Goal: Task Accomplishment & Management: Manage account settings

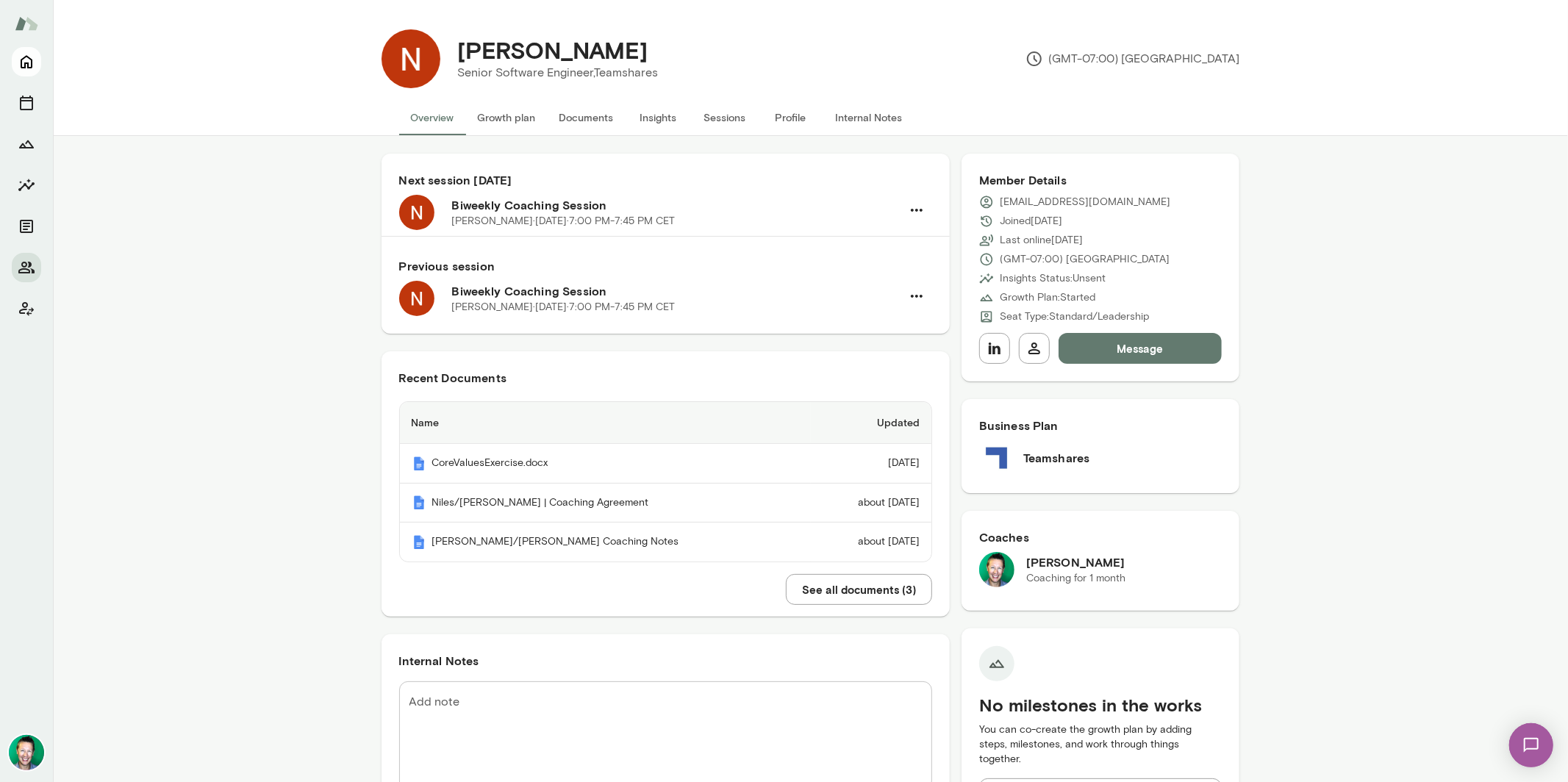
click at [33, 58] on icon "Home" at bounding box center [26, 62] width 18 height 18
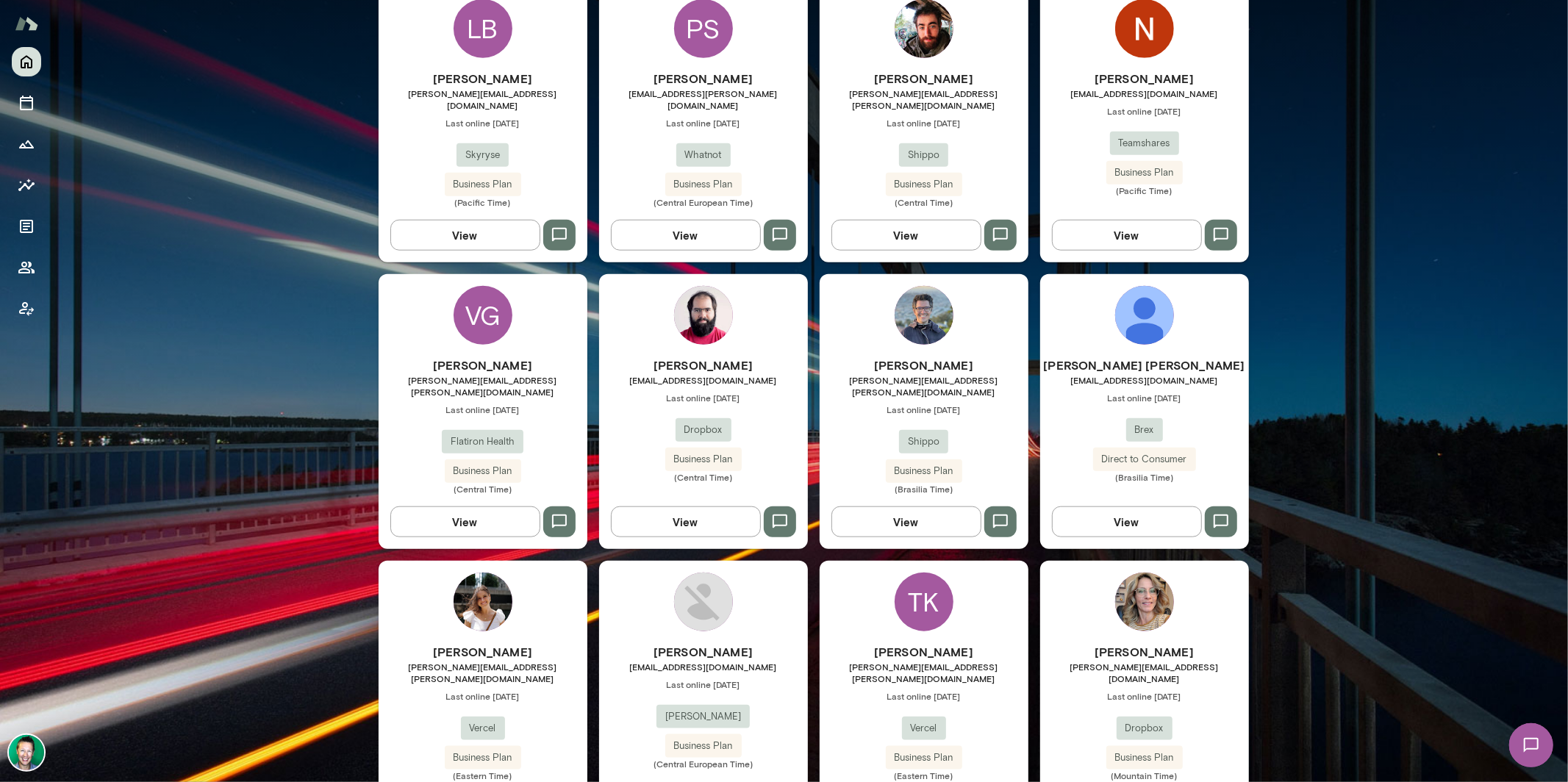
scroll to position [1087, 0]
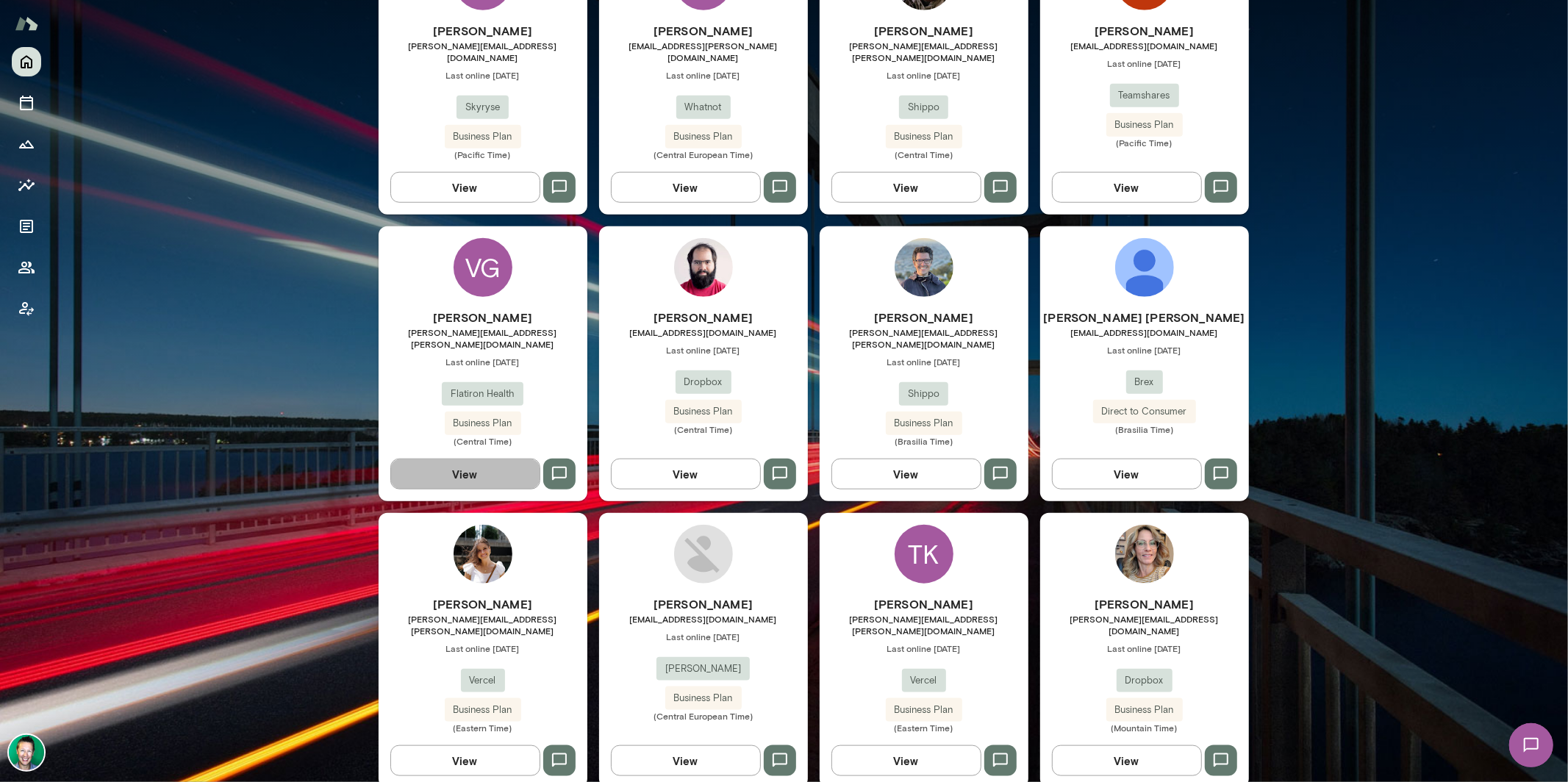
click at [488, 458] on button "View" at bounding box center [465, 473] width 150 height 30
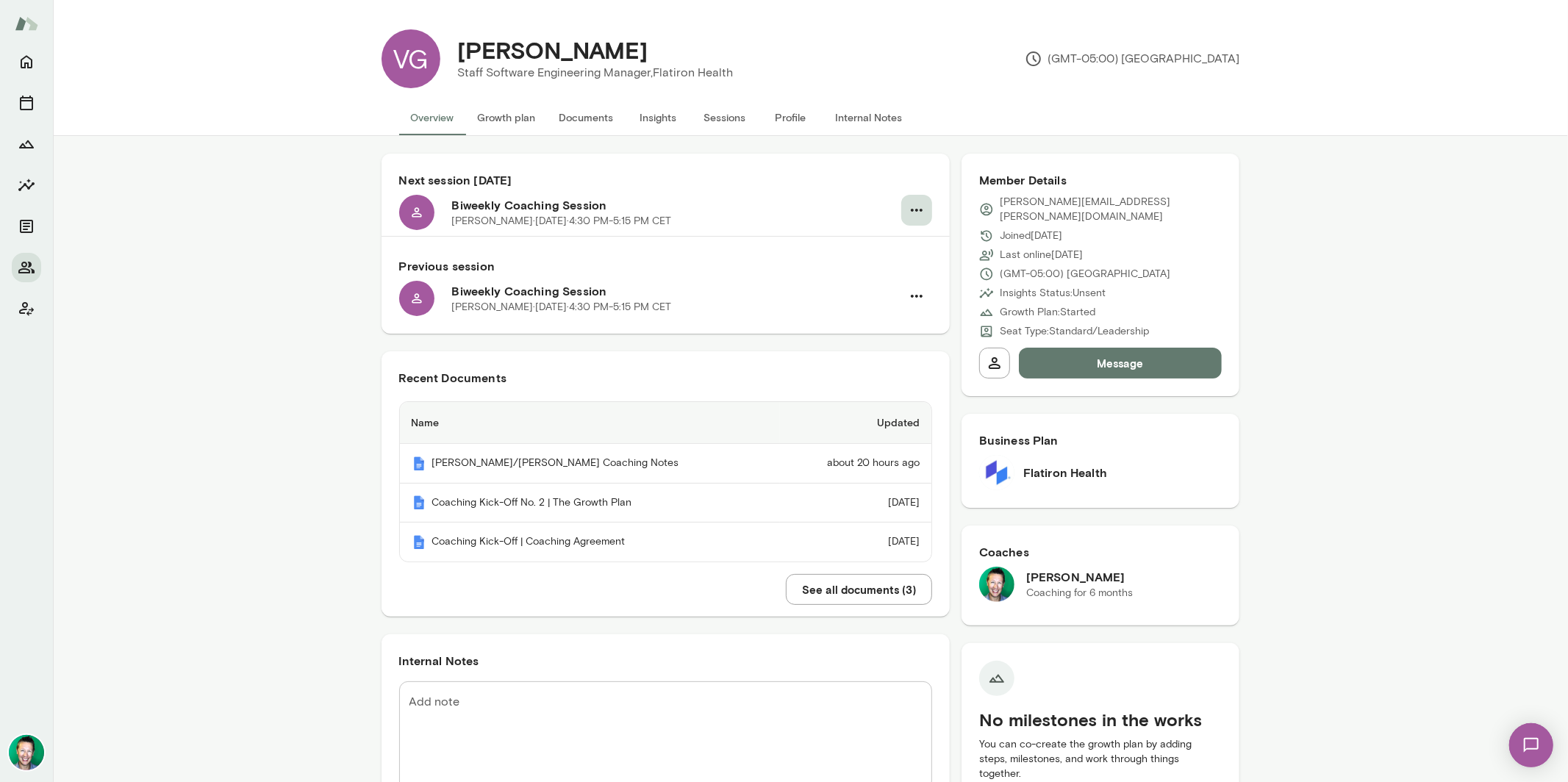
click at [911, 210] on icon "button" at bounding box center [916, 210] width 12 height 3
click at [709, 116] on div at bounding box center [784, 391] width 1568 height 782
click at [708, 122] on button "Sessions" at bounding box center [724, 118] width 66 height 35
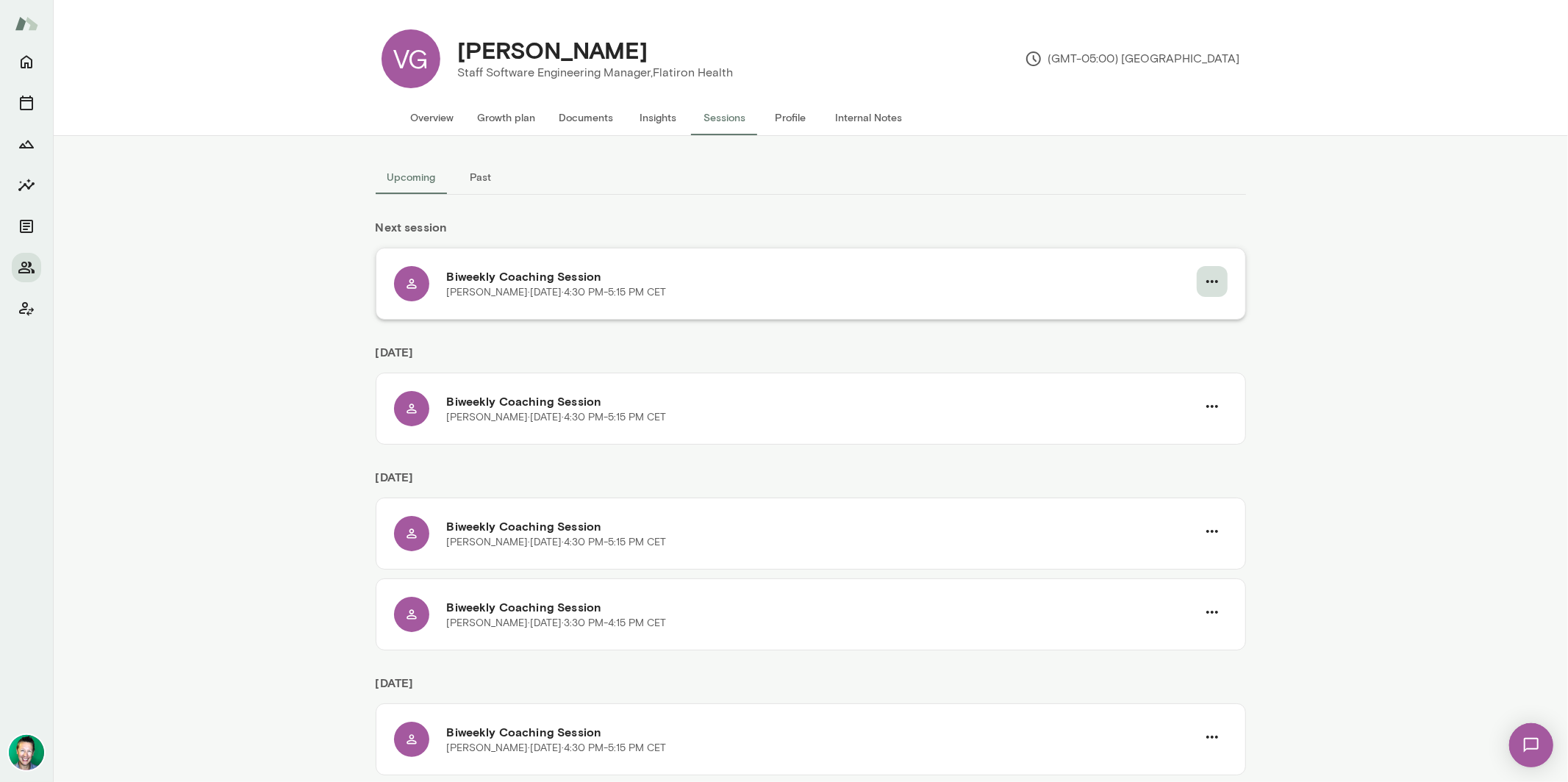
click at [1213, 282] on icon "button" at bounding box center [1212, 282] width 18 height 18
click at [1171, 347] on span "Cancel" at bounding box center [1178, 342] width 63 height 18
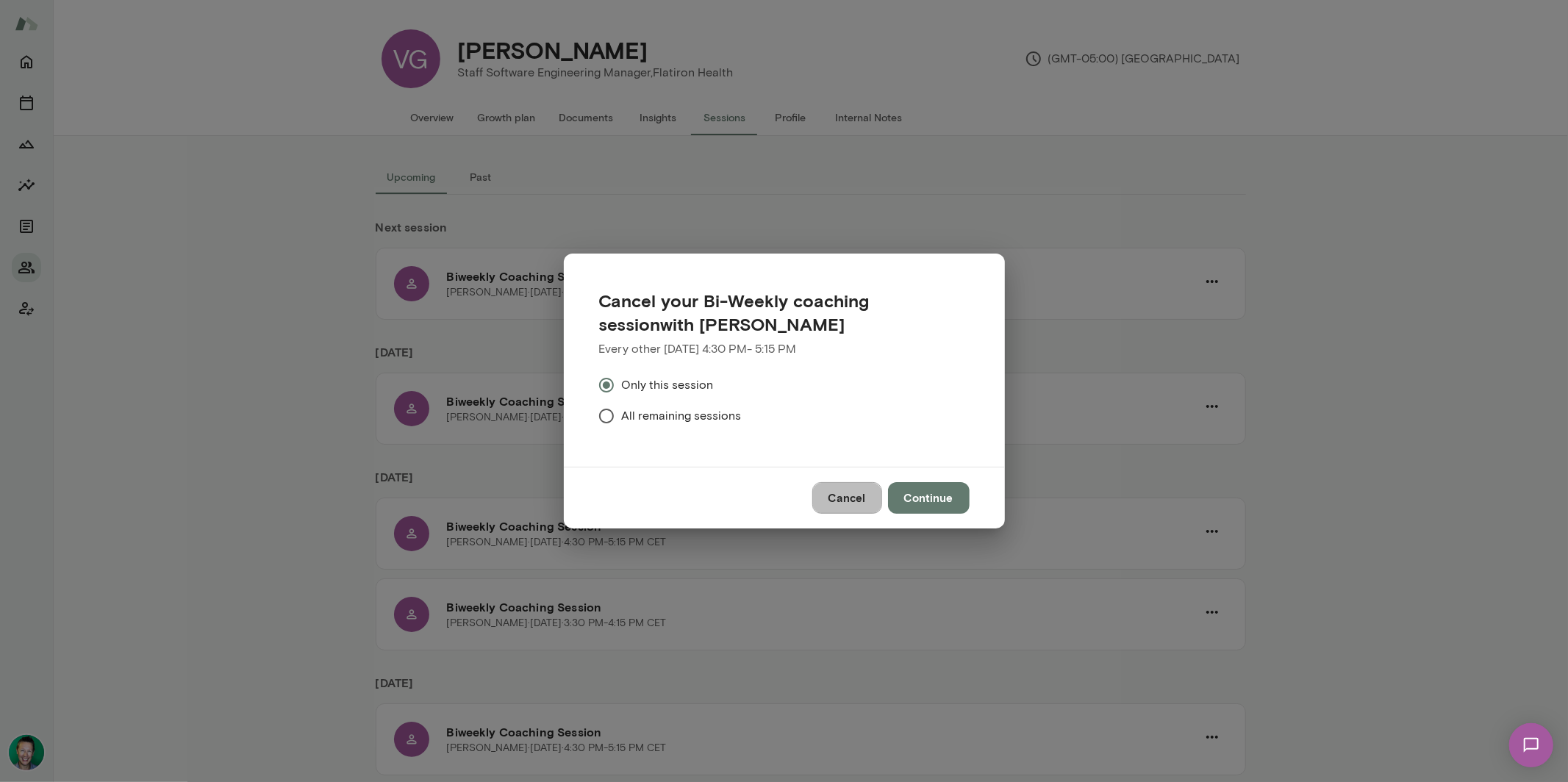
click at [834, 496] on button "Cancel" at bounding box center [847, 496] width 70 height 30
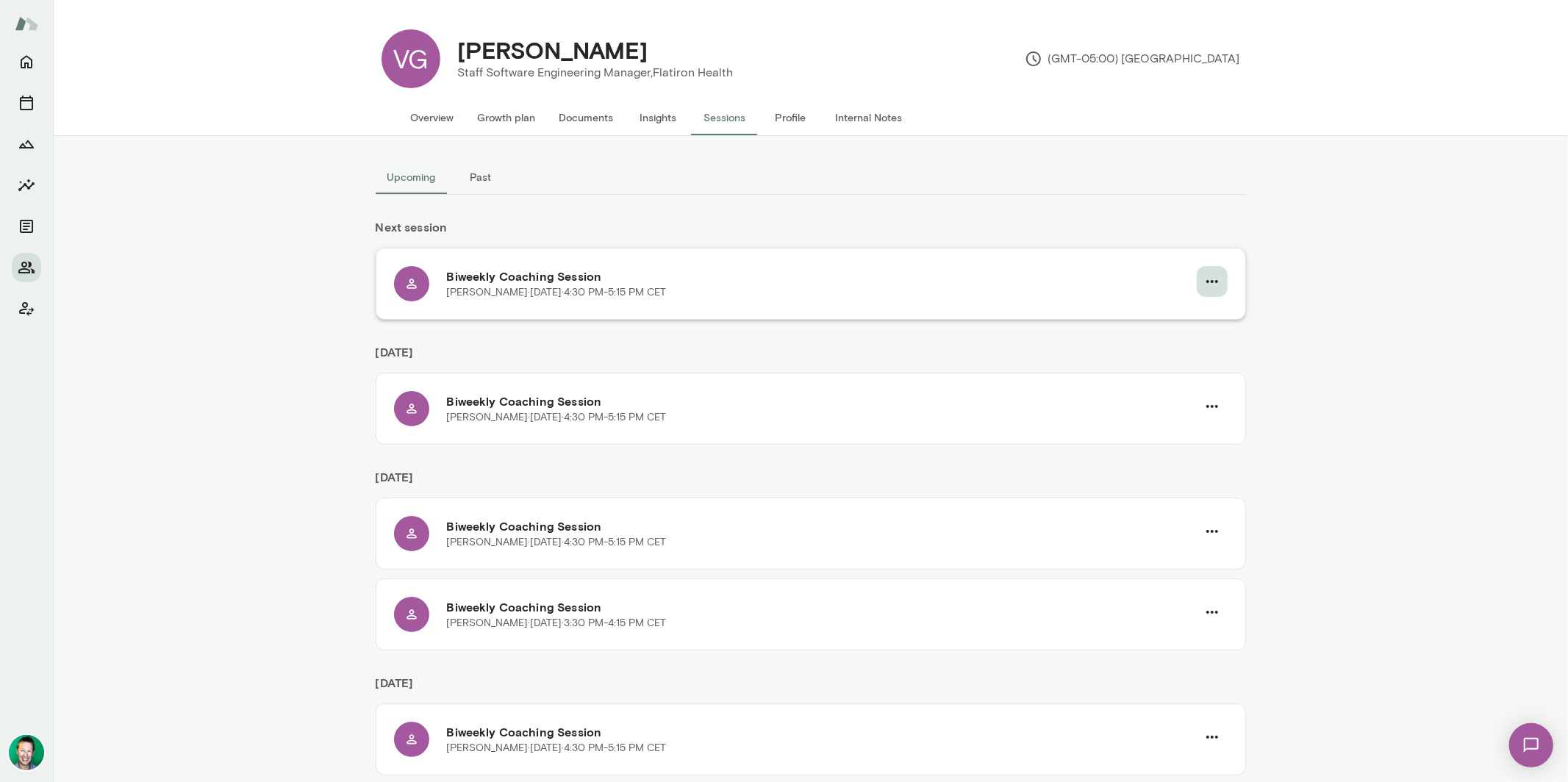
click at [1211, 278] on icon "button" at bounding box center [1212, 282] width 18 height 18
click at [1184, 313] on span "Reschedule" at bounding box center [1178, 316] width 63 height 18
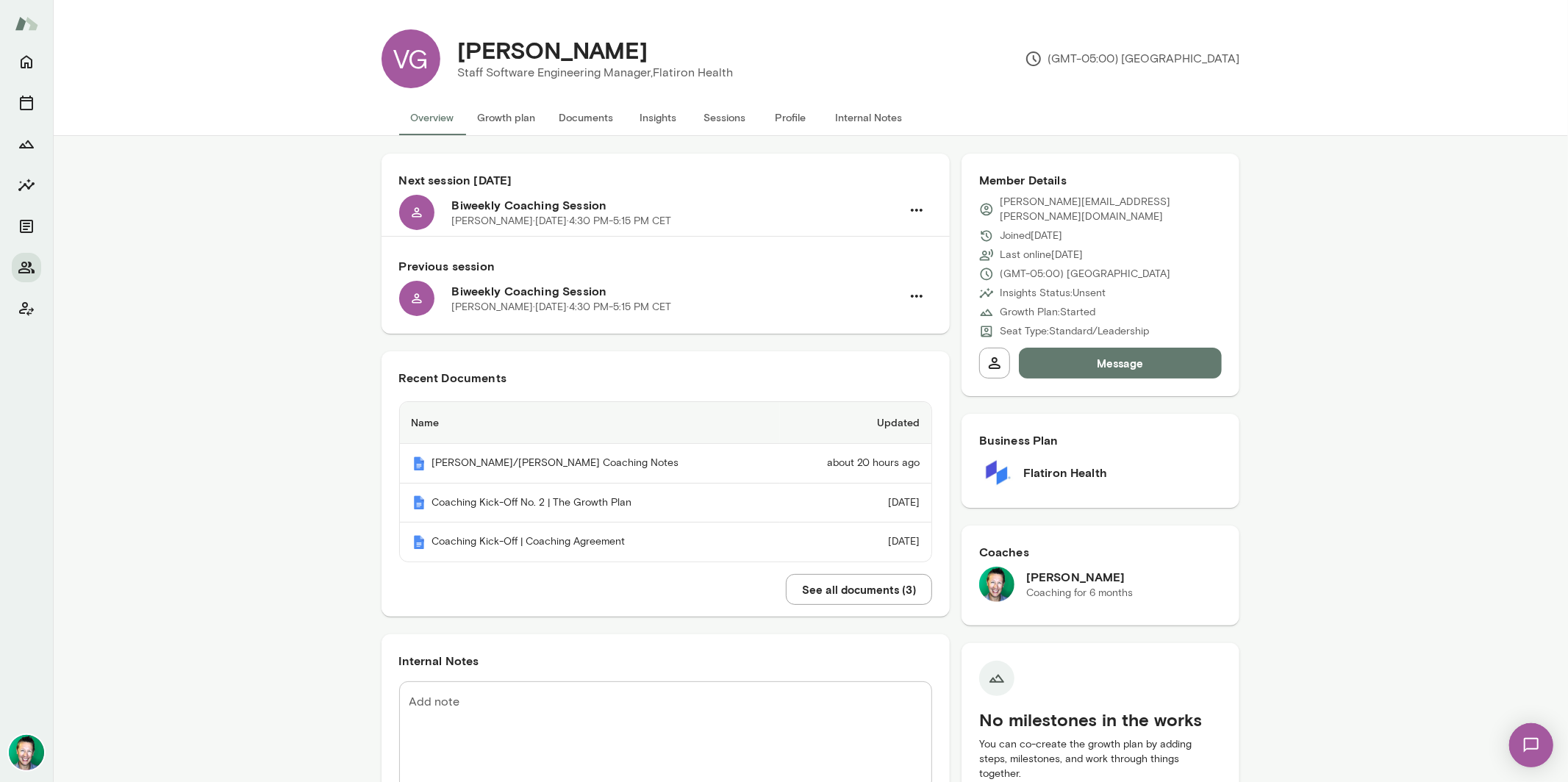
click at [733, 114] on button "Sessions" at bounding box center [724, 118] width 66 height 35
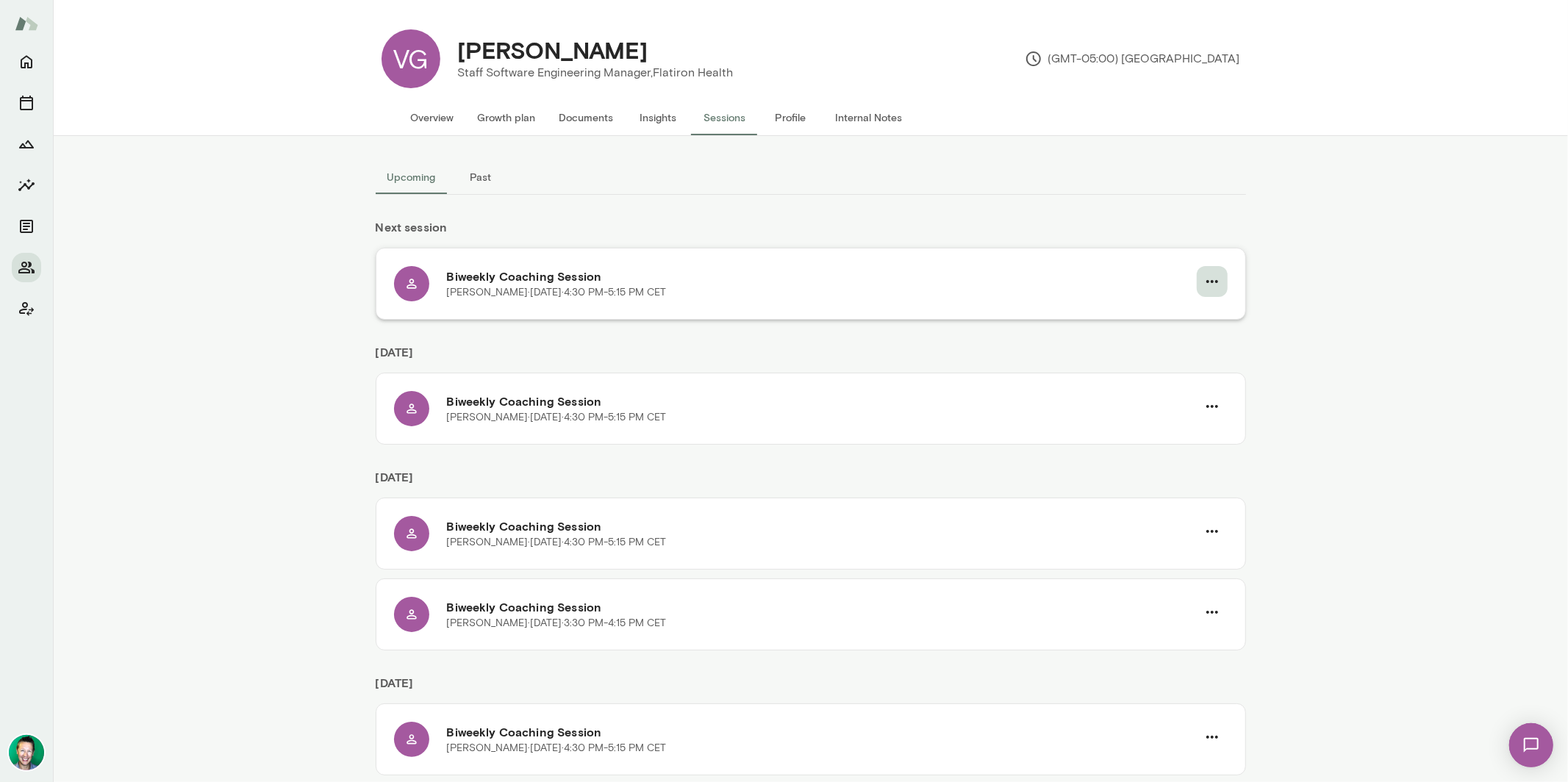
click at [1215, 277] on button "button" at bounding box center [1211, 281] width 30 height 30
click at [1174, 307] on span "Reschedule" at bounding box center [1178, 316] width 63 height 18
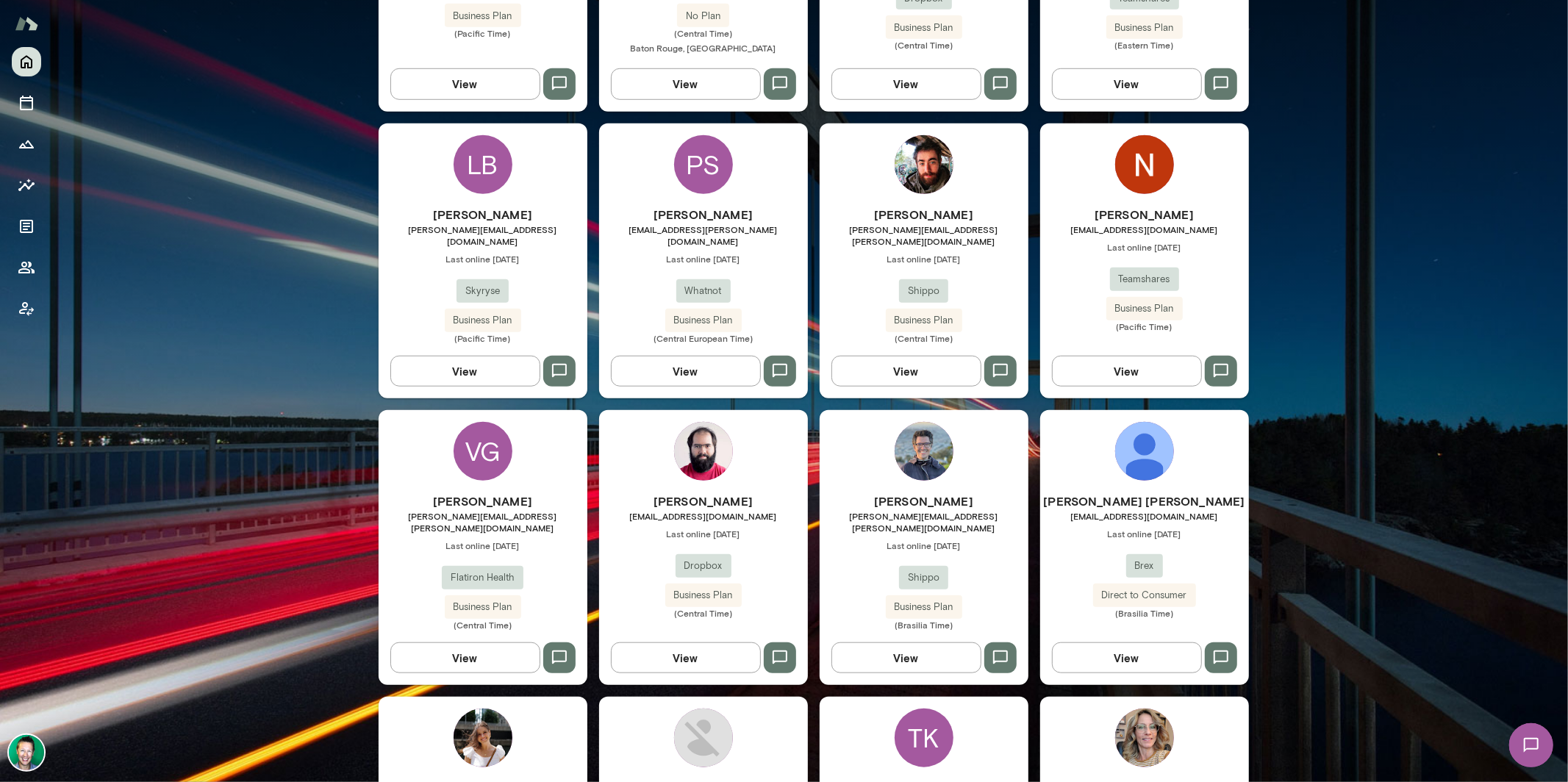
scroll to position [951, 0]
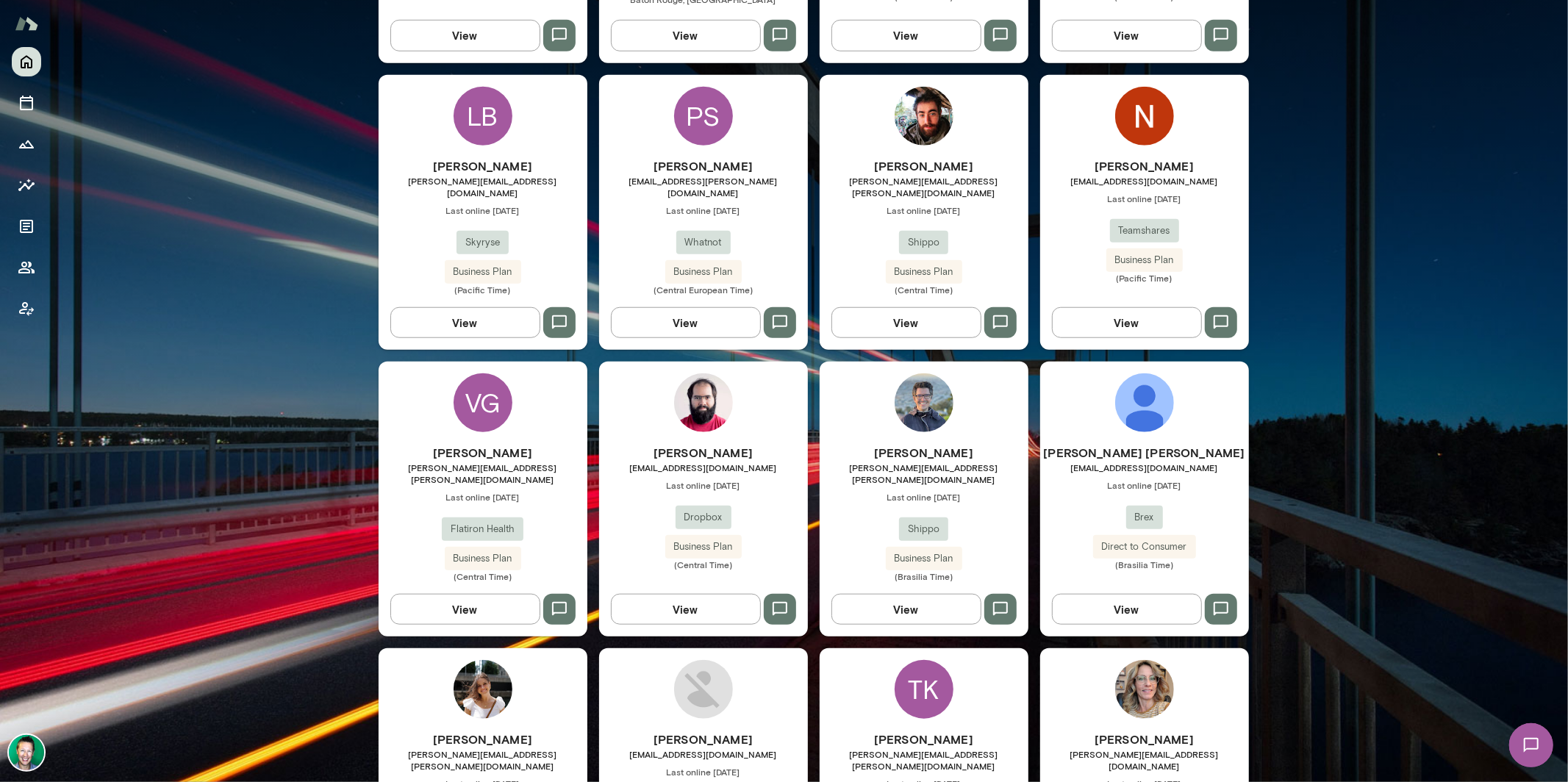
click at [461, 594] on button "View" at bounding box center [465, 608] width 150 height 30
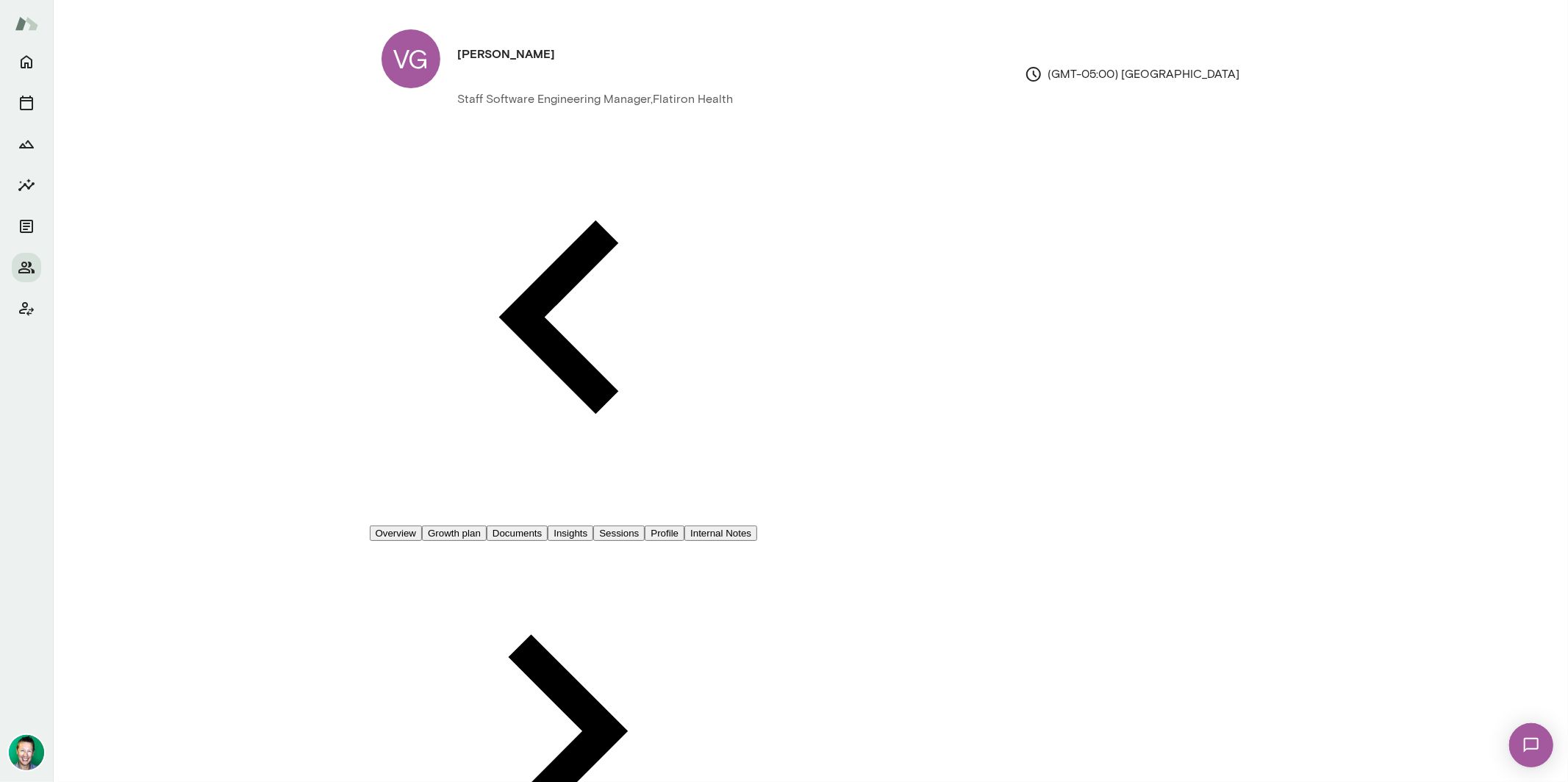
click at [548, 526] on button "Documents" at bounding box center [517, 534] width 61 height 16
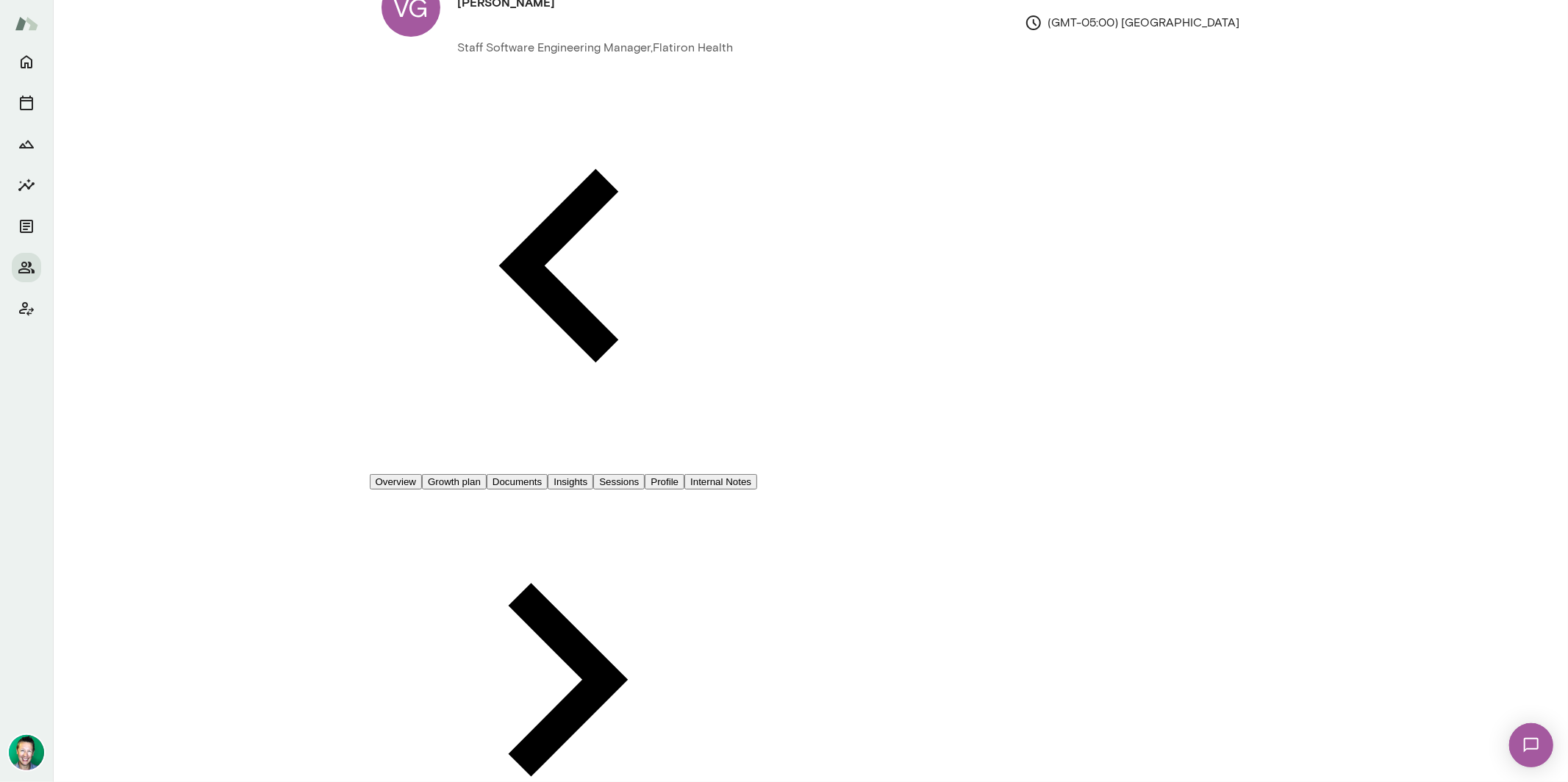
scroll to position [75, 0]
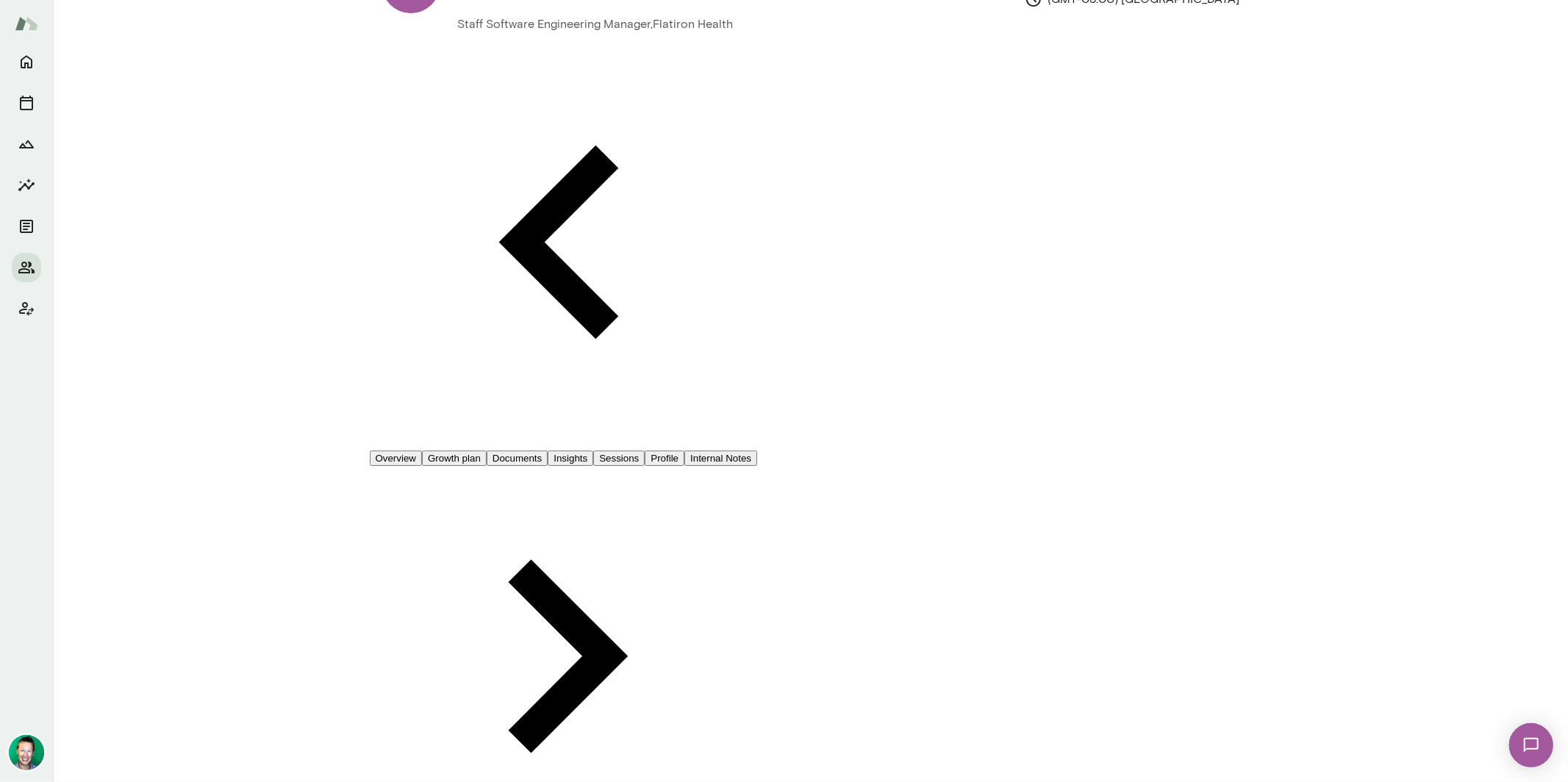
click at [779, 214] on h6 "browse" at bounding box center [783, 205] width 40 height 18
type input "**********"
click at [148, 330] on button "Upload" at bounding box center [113, 314] width 70 height 30
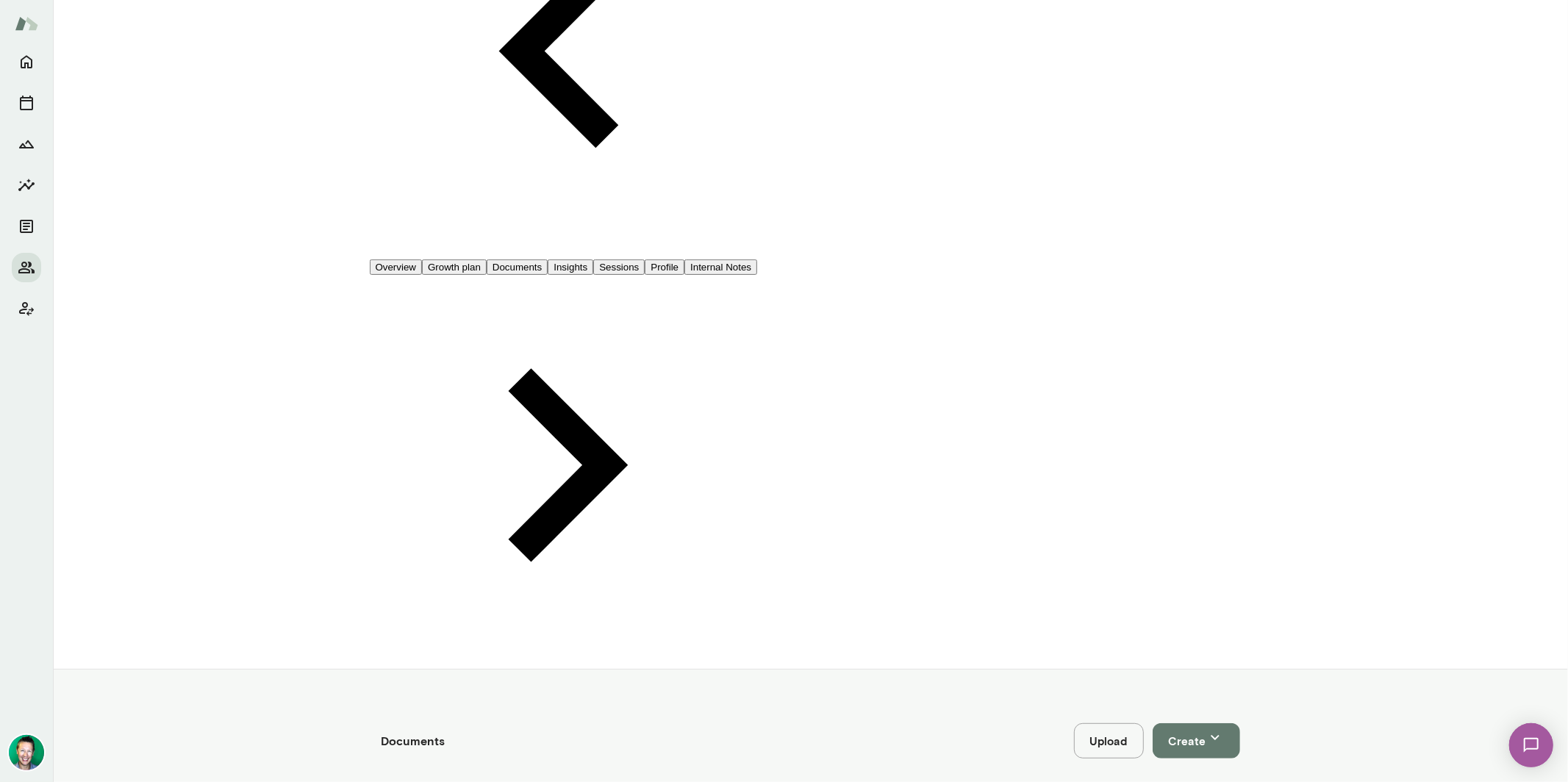
scroll to position [288, 0]
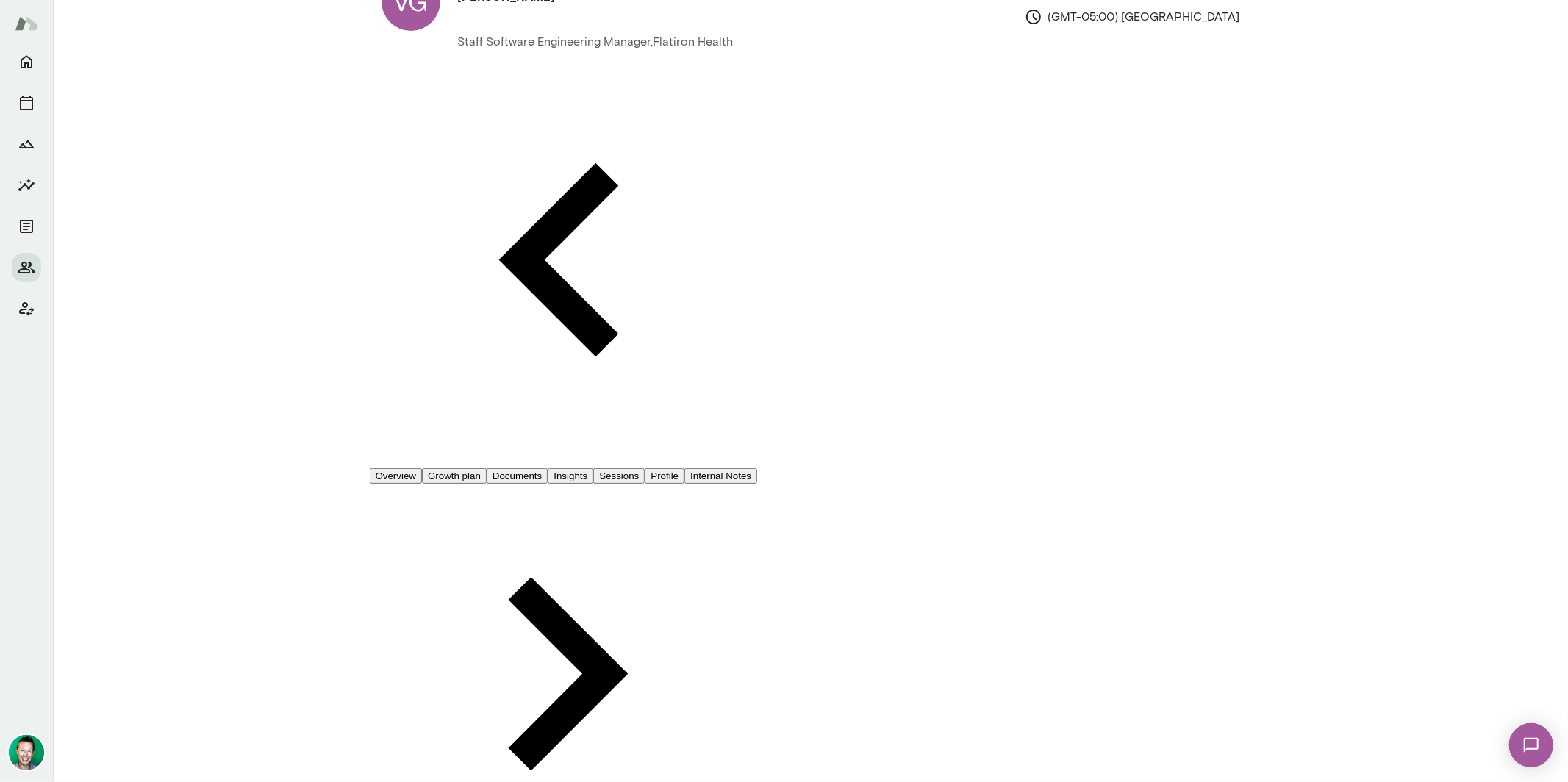
scroll to position [0, 0]
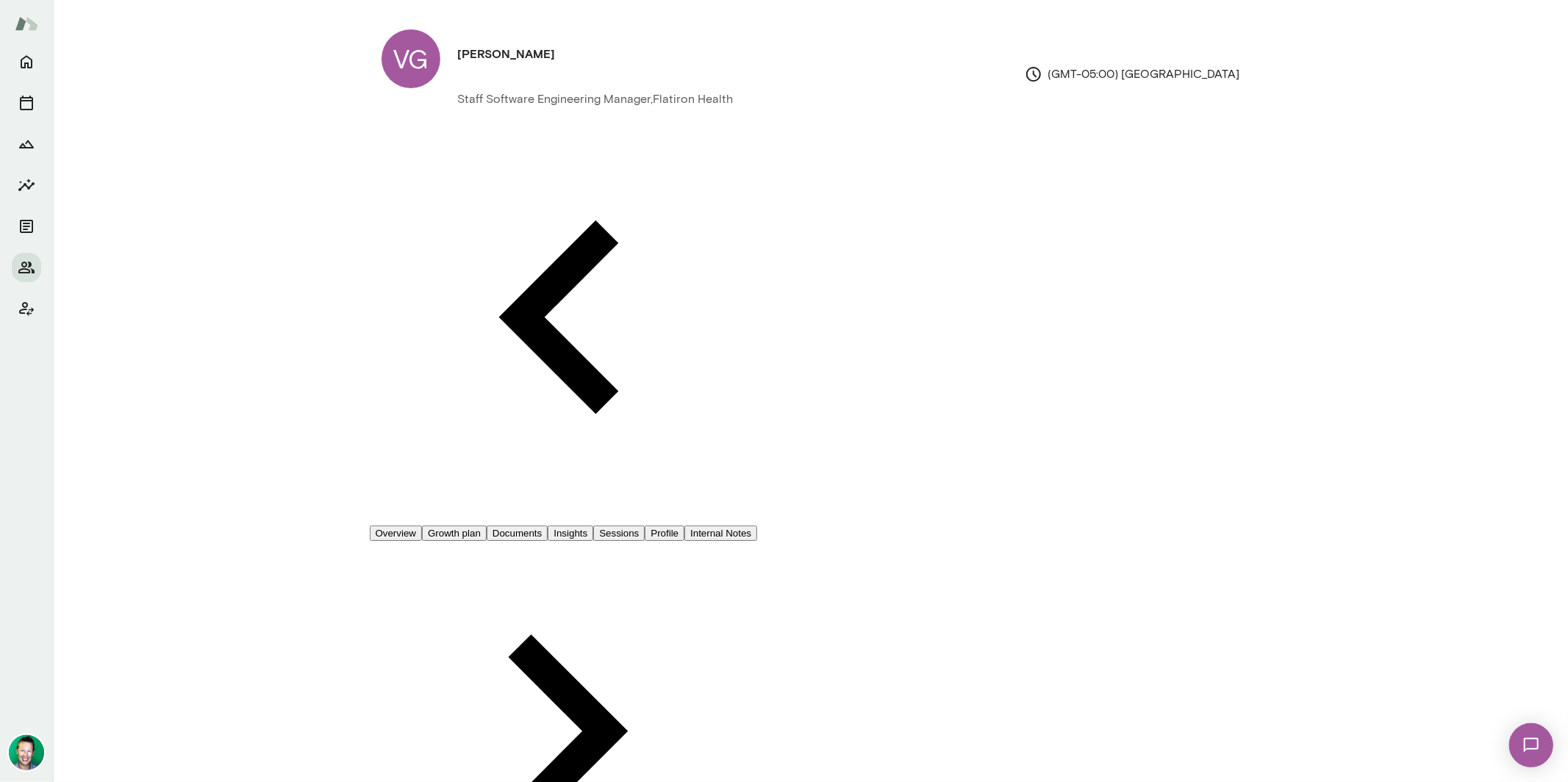
click at [789, 214] on h6 "browse" at bounding box center [783, 205] width 40 height 18
type input "**********"
click at [148, 330] on button "Upload" at bounding box center [113, 314] width 70 height 30
click at [423, 526] on button "Overview" at bounding box center [396, 534] width 53 height 16
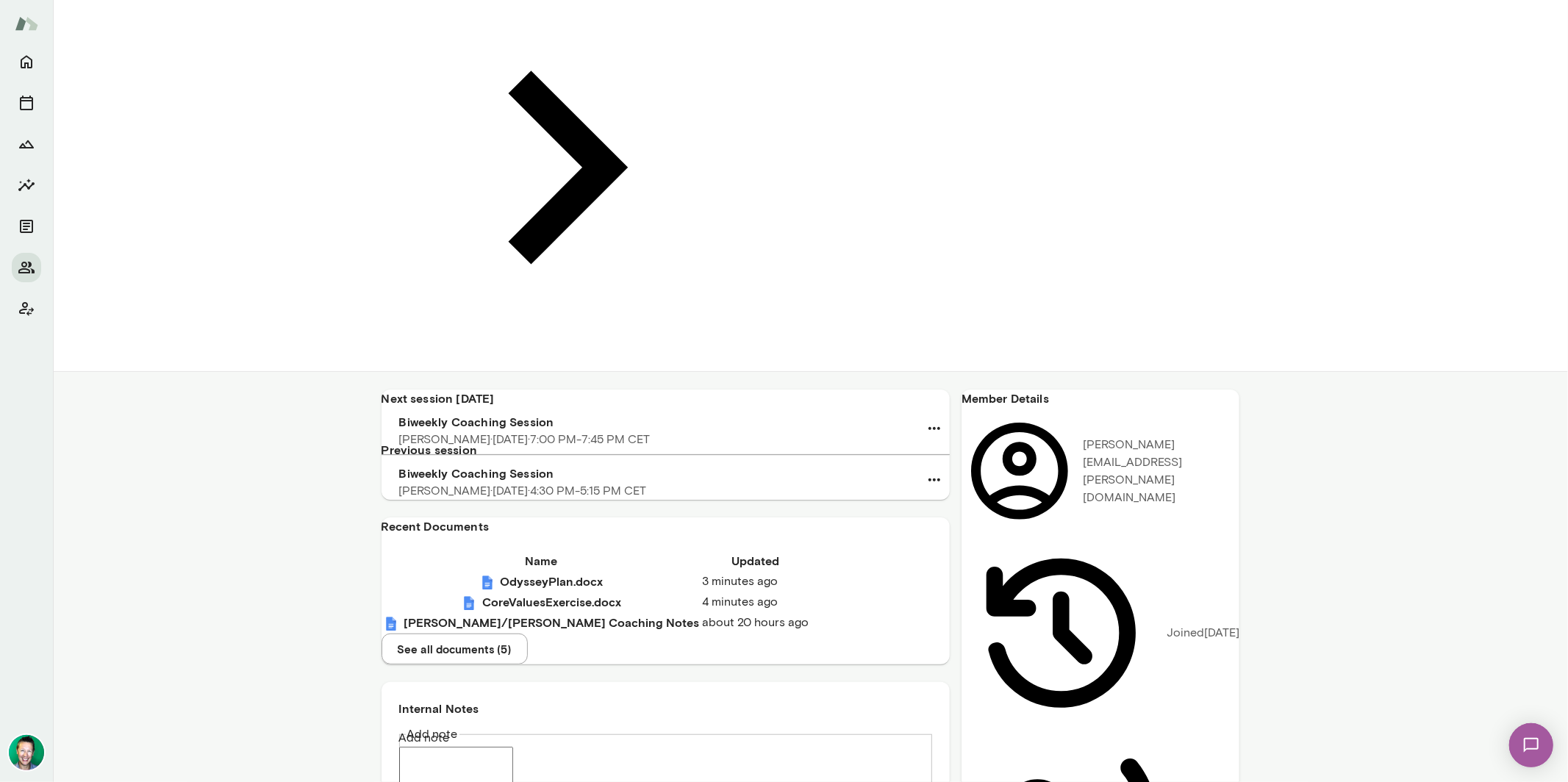
scroll to position [564, 0]
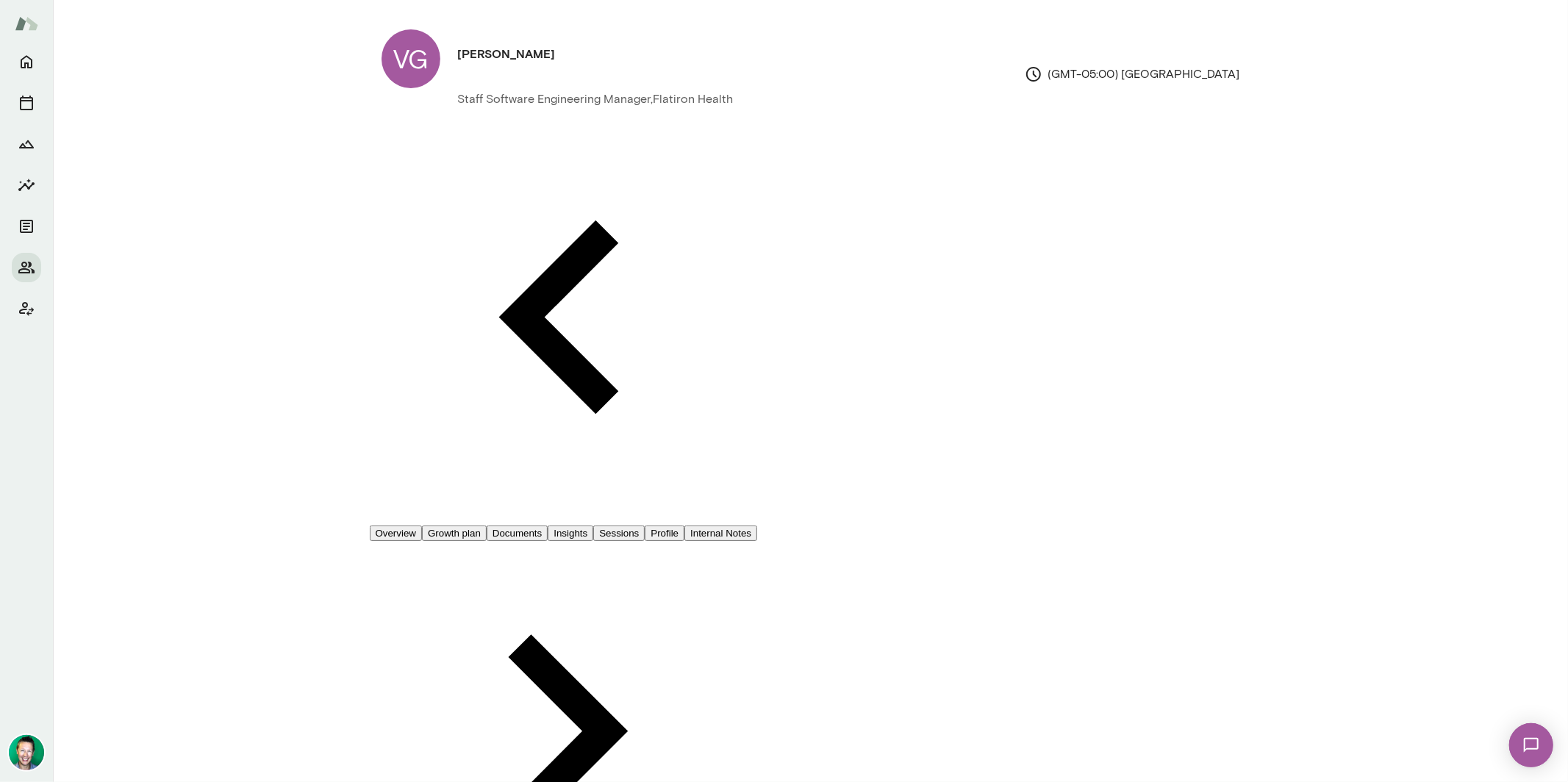
click at [548, 526] on button "Documents" at bounding box center [517, 534] width 61 height 16
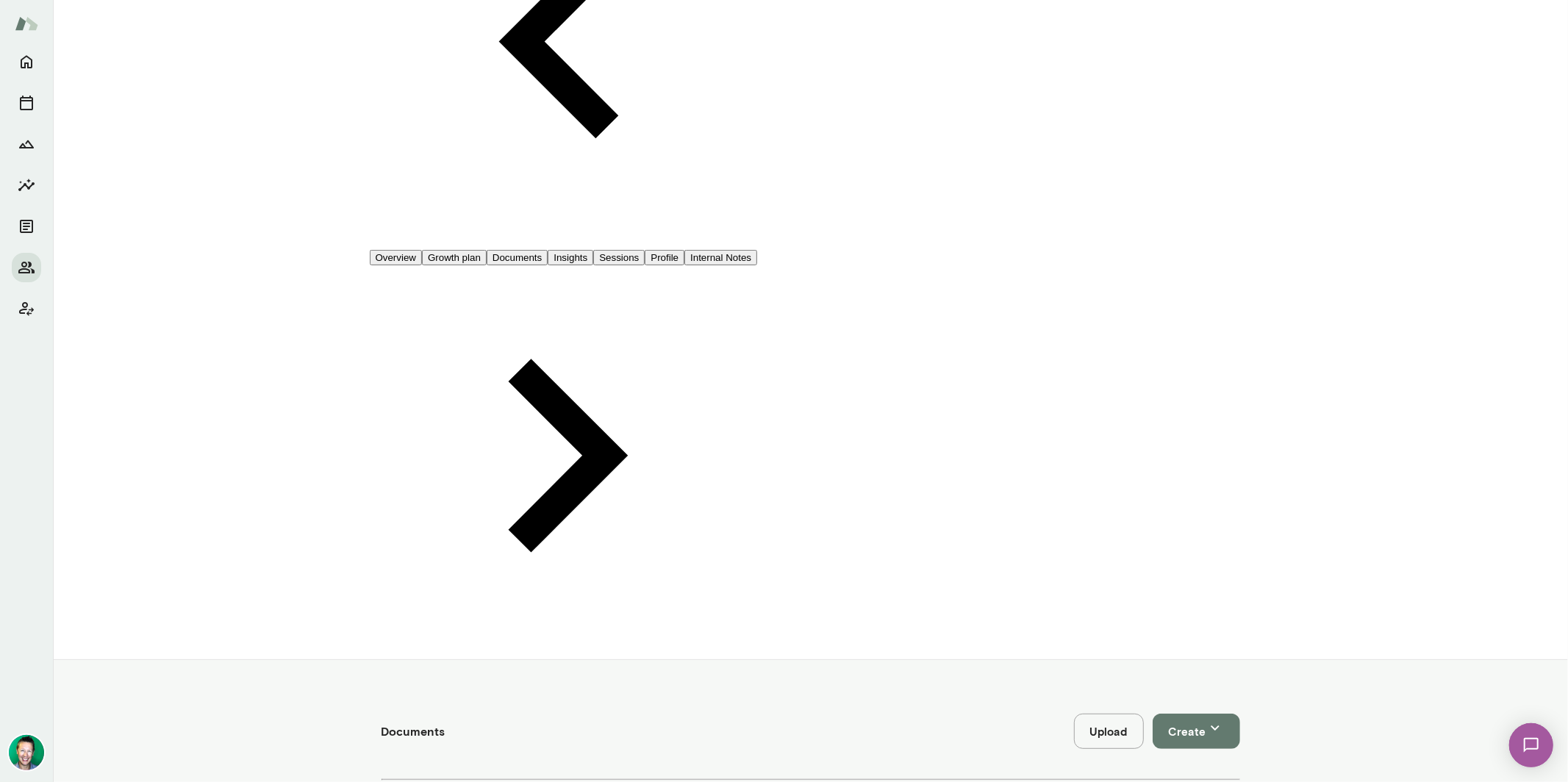
scroll to position [288, 0]
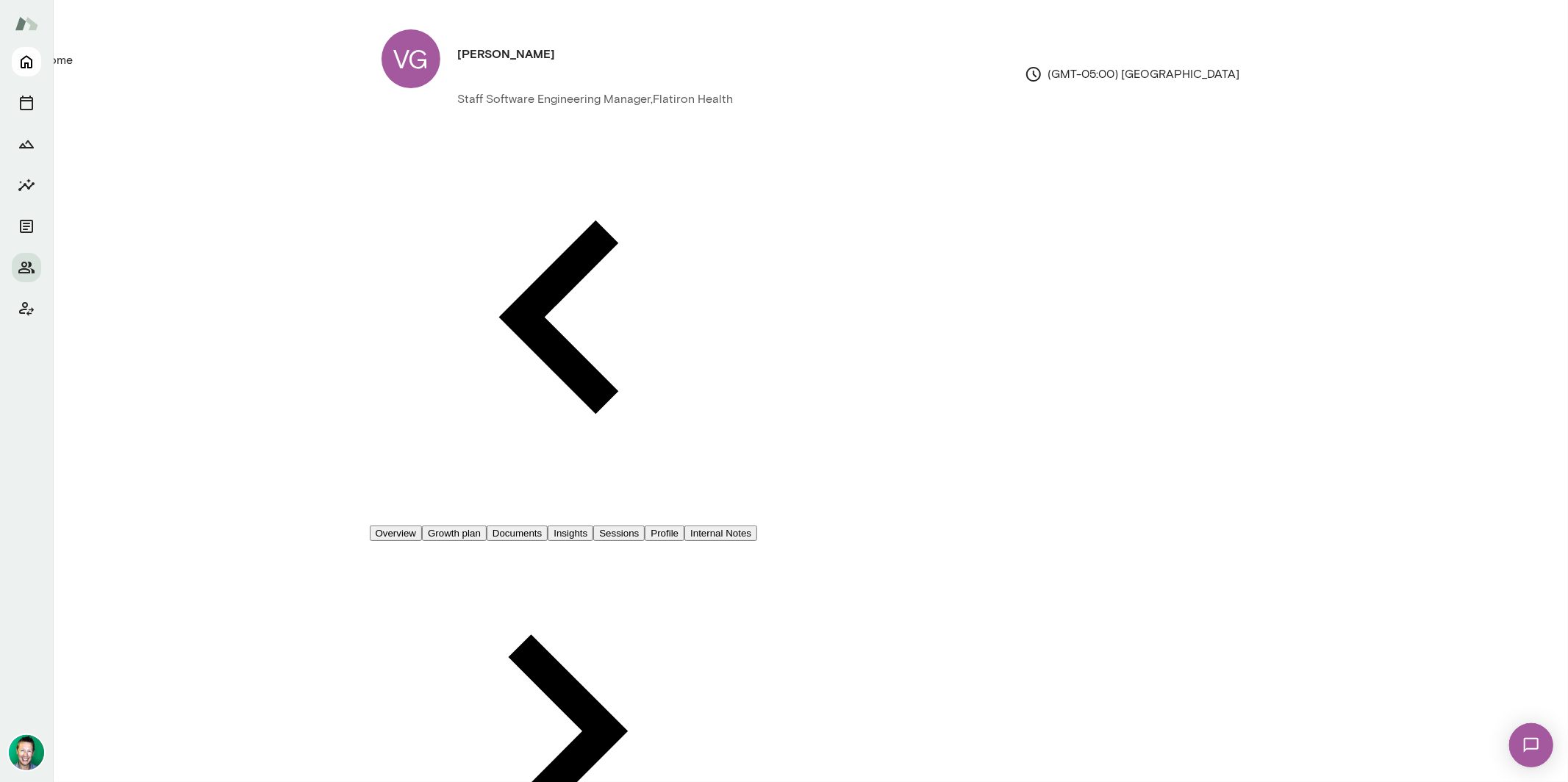
click at [26, 62] on icon "Home" at bounding box center [26, 62] width 18 height 18
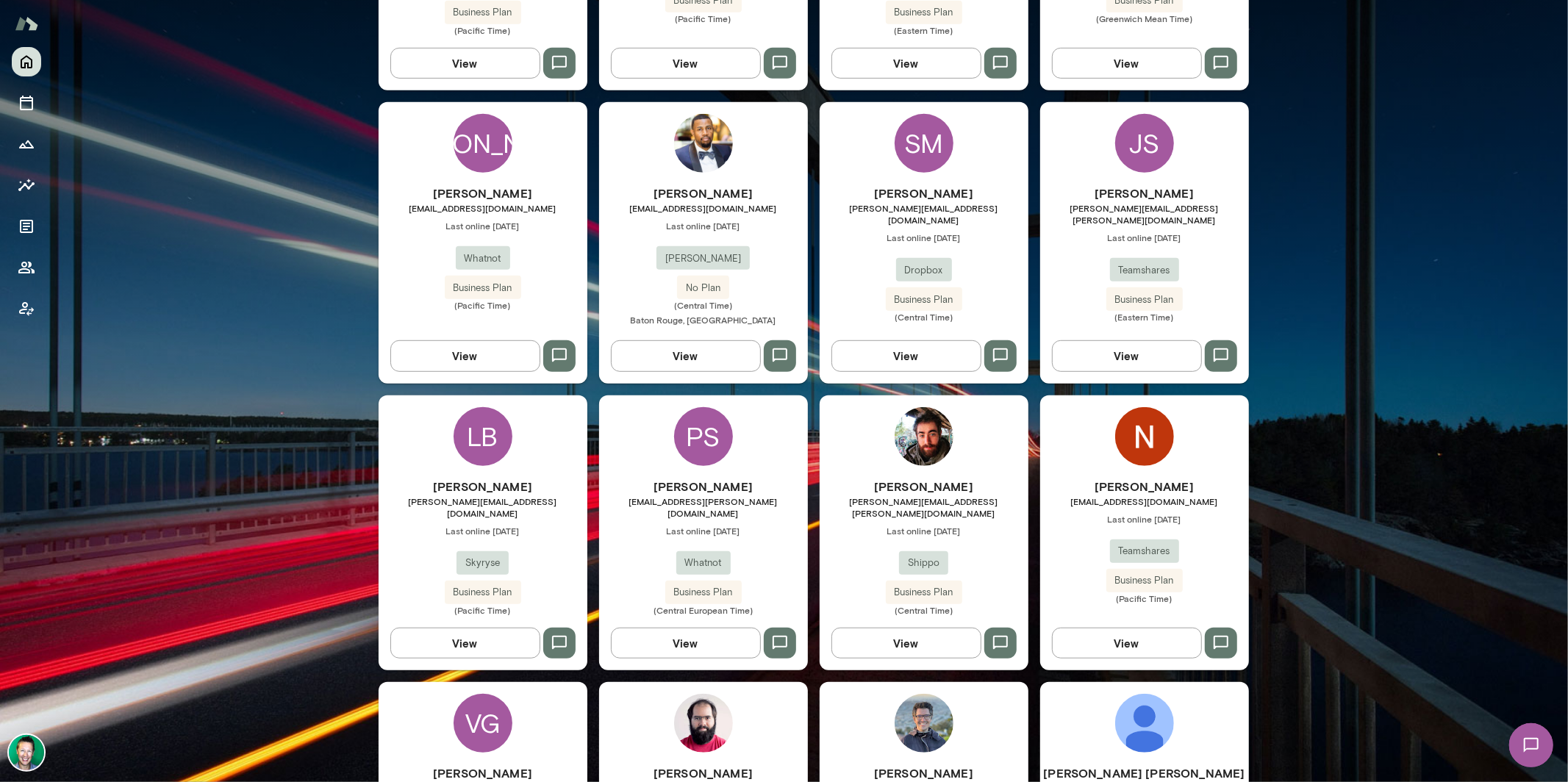
scroll to position [643, 0]
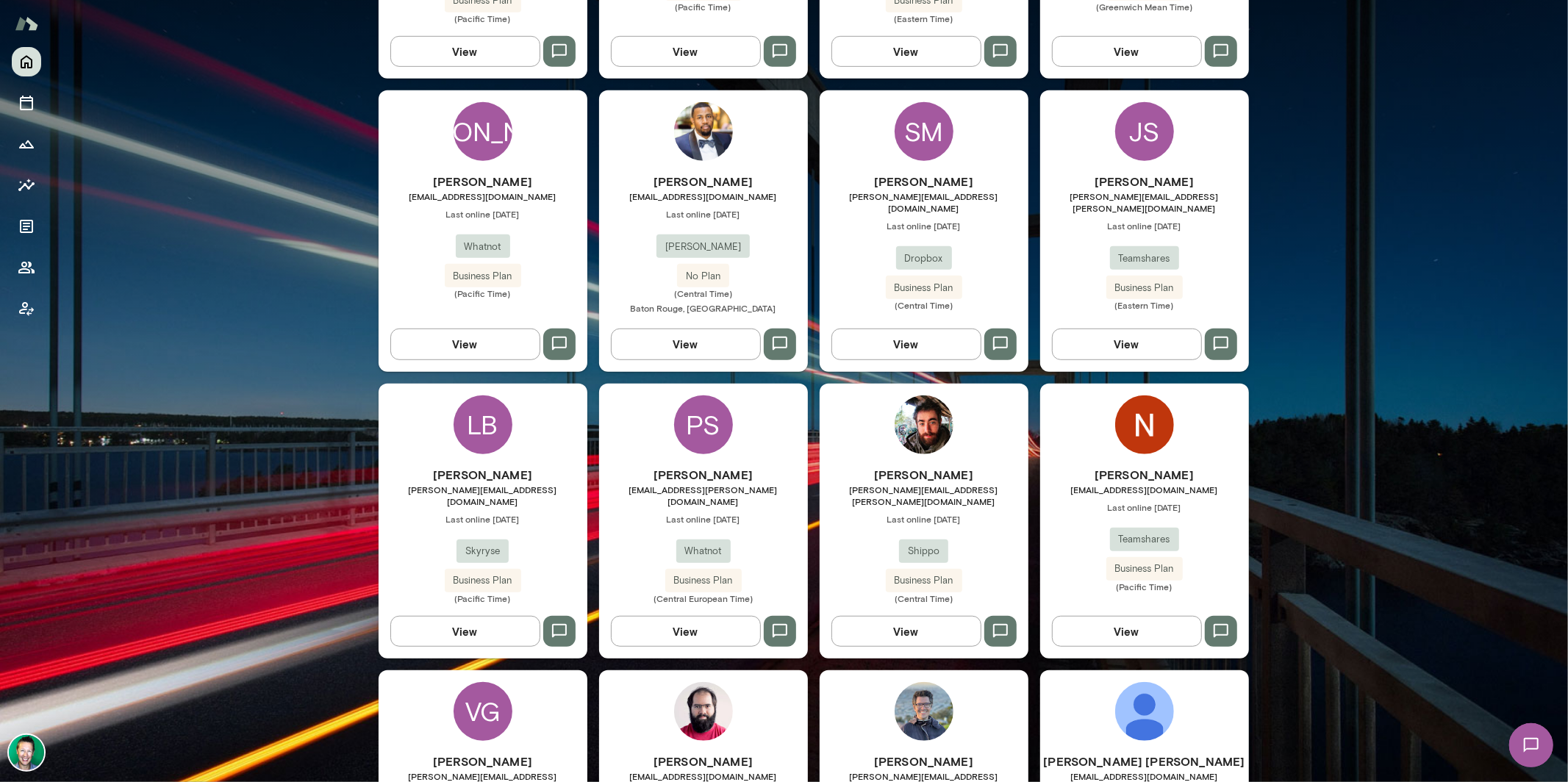
click at [702, 616] on button "View" at bounding box center [685, 631] width 150 height 30
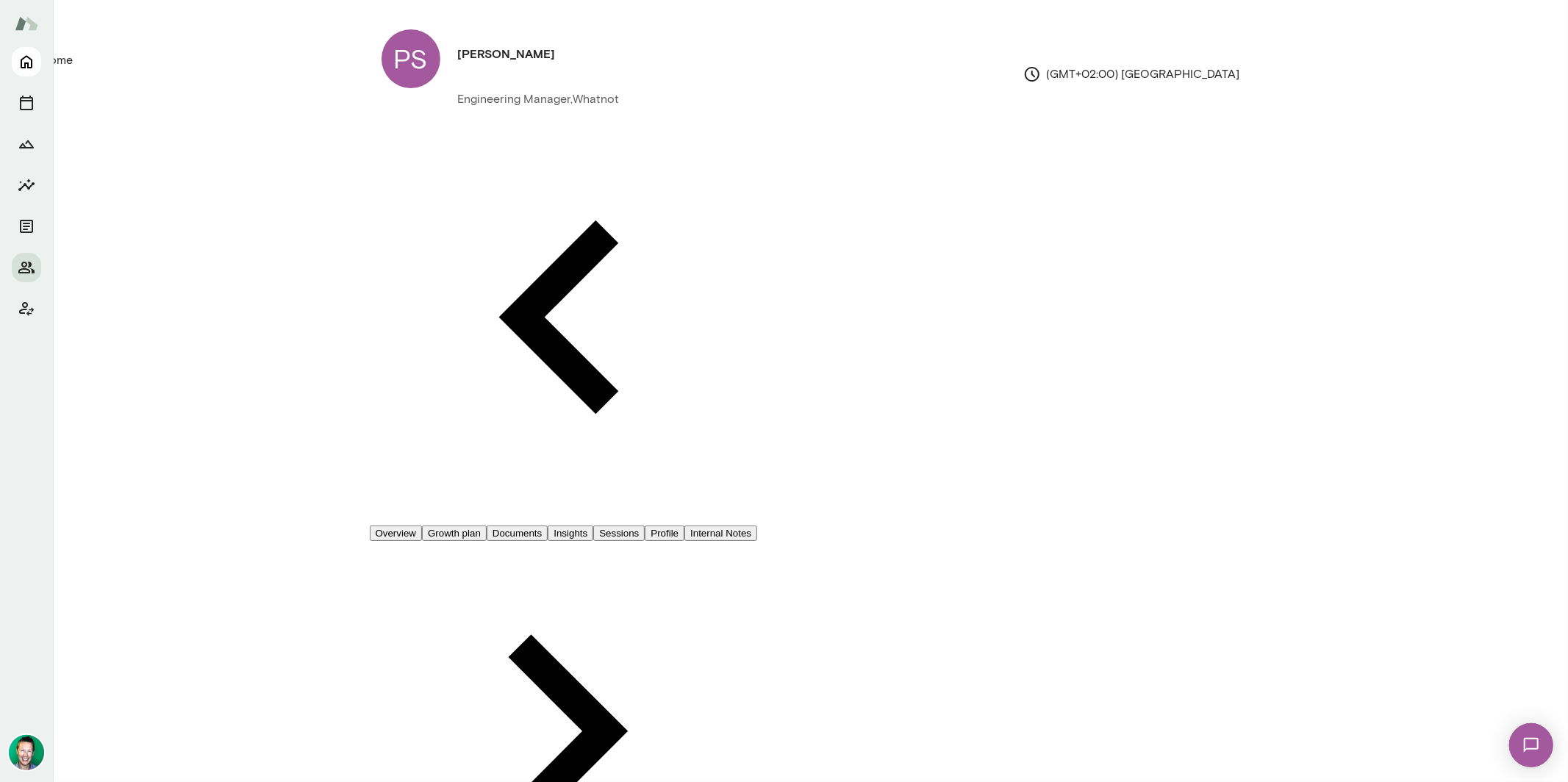
click at [26, 58] on icon "Home" at bounding box center [26, 62] width 18 height 18
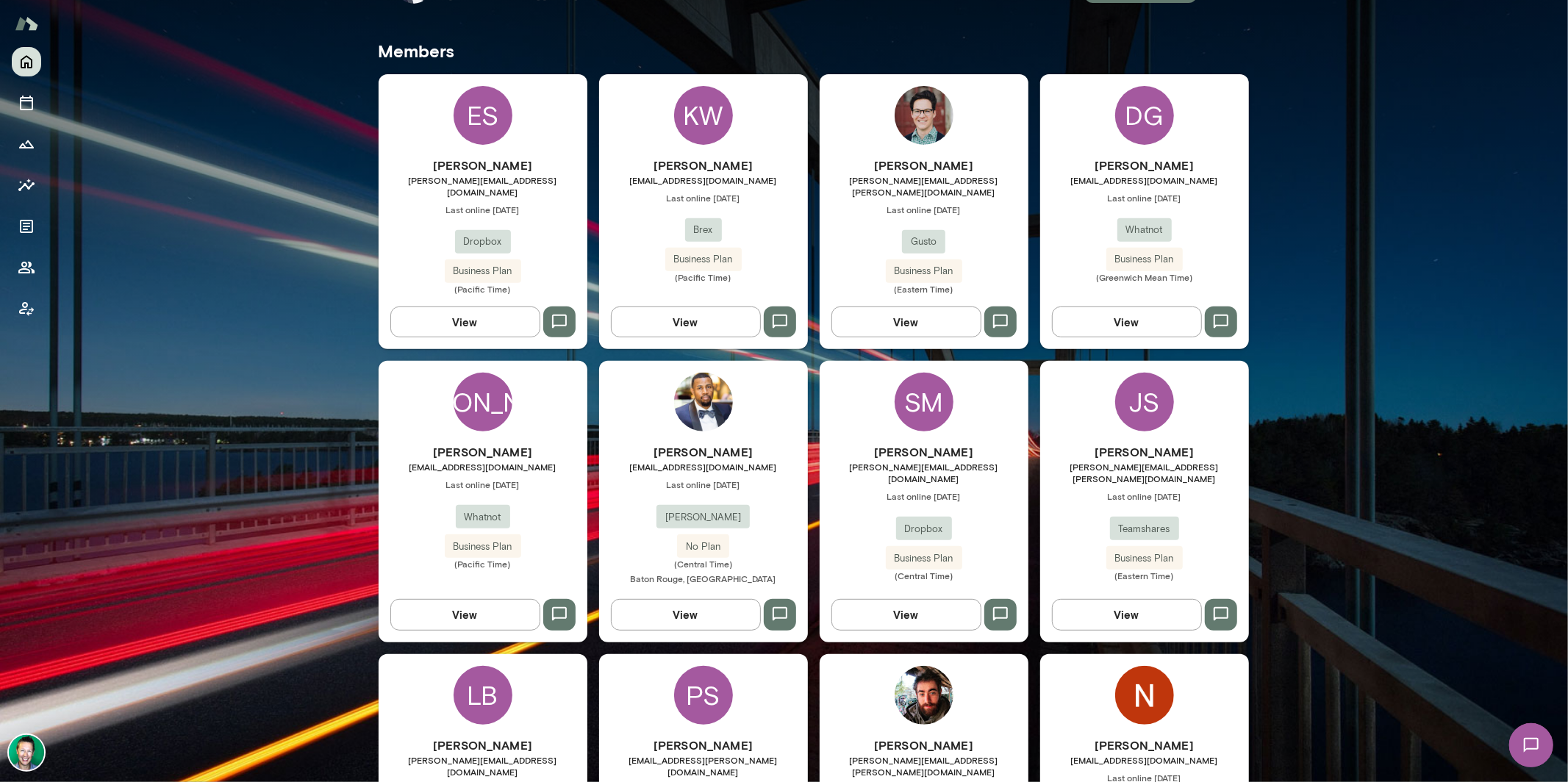
scroll to position [450, 0]
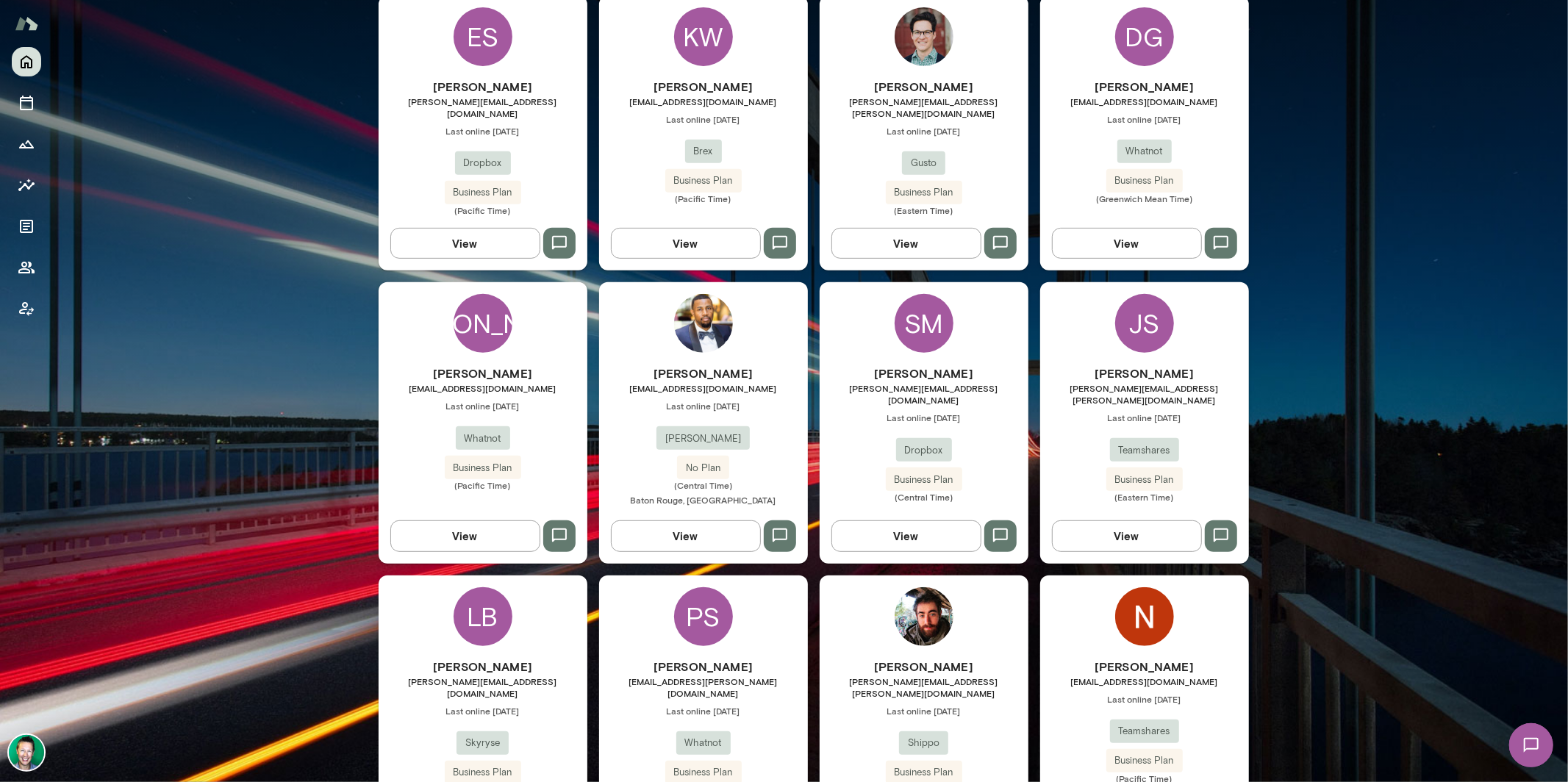
click at [883, 525] on button "View" at bounding box center [906, 535] width 150 height 30
